Goal: Complete application form

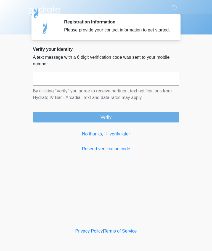
click at [153, 85] on input "text" at bounding box center [106, 79] width 146 height 14
type input "******"
click at [157, 122] on button "Verify" at bounding box center [106, 117] width 146 height 10
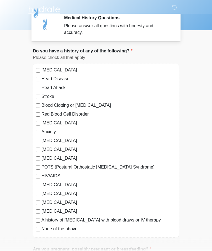
scroll to position [4, 0]
click at [42, 229] on label "None of the above" at bounding box center [108, 228] width 134 height 7
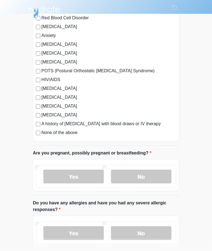
scroll to position [107, 0]
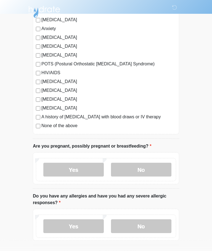
click at [159, 170] on label "No" at bounding box center [141, 170] width 60 height 14
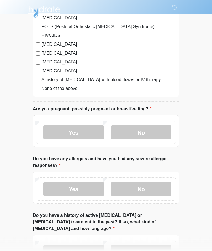
scroll to position [144, 0]
click at [163, 187] on label "No" at bounding box center [141, 189] width 60 height 14
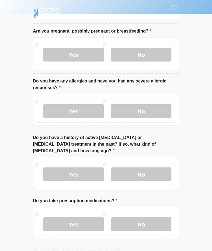
scroll to position [223, 0]
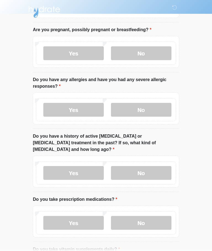
click at [161, 166] on label "No" at bounding box center [141, 173] width 60 height 14
click at [63, 216] on label "Yes" at bounding box center [73, 223] width 60 height 14
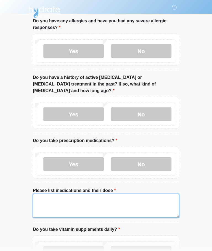
click at [152, 196] on textarea "Please list medications and their dose" at bounding box center [106, 206] width 146 height 24
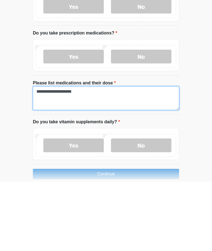
type textarea "**********"
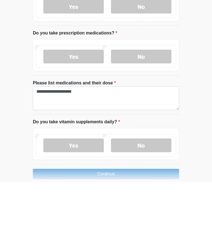
click at [158, 207] on label "No" at bounding box center [141, 214] width 60 height 14
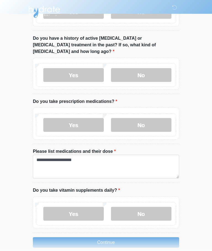
click at [166, 237] on button "Continue" at bounding box center [106, 242] width 146 height 10
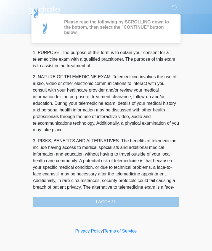
scroll to position [0, 0]
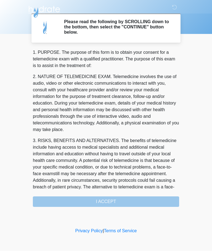
click at [156, 202] on div "1. PURPOSE. The purpose of this form is to obtain your consent for a telemedici…" at bounding box center [106, 128] width 146 height 158
click at [134, 199] on div "1. PURPOSE. The purpose of this form is to obtain your consent for a telemedici…" at bounding box center [106, 128] width 146 height 158
click at [115, 201] on div "1. PURPOSE. The purpose of this form is to obtain your consent for a telemedici…" at bounding box center [106, 128] width 146 height 158
click at [172, 141] on p "3. RISKS, BENEFITS AND ALTERNATIVES. The benefits of telemedicine include havin…" at bounding box center [106, 167] width 146 height 60
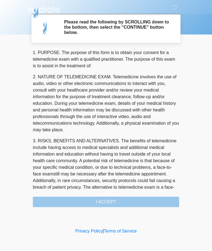
click at [175, 7] on icon at bounding box center [174, 7] width 5 height 5
click at [154, 204] on div "1. PURPOSE. The purpose of this form is to obtain your consent for a telemedici…" at bounding box center [106, 128] width 146 height 158
click at [151, 203] on div "1. PURPOSE. The purpose of this form is to obtain your consent for a telemedici…" at bounding box center [106, 128] width 146 height 158
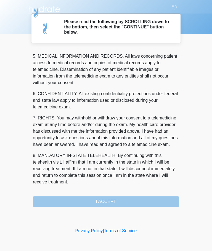
scroll to position [179, 0]
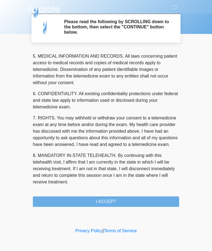
click at [110, 200] on button "I ACCEPT" at bounding box center [106, 201] width 146 height 10
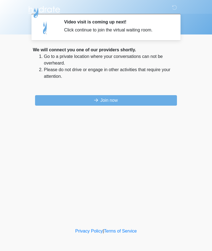
click at [162, 99] on button "Join now" at bounding box center [106, 100] width 142 height 10
